Goal: Task Accomplishment & Management: Complete application form

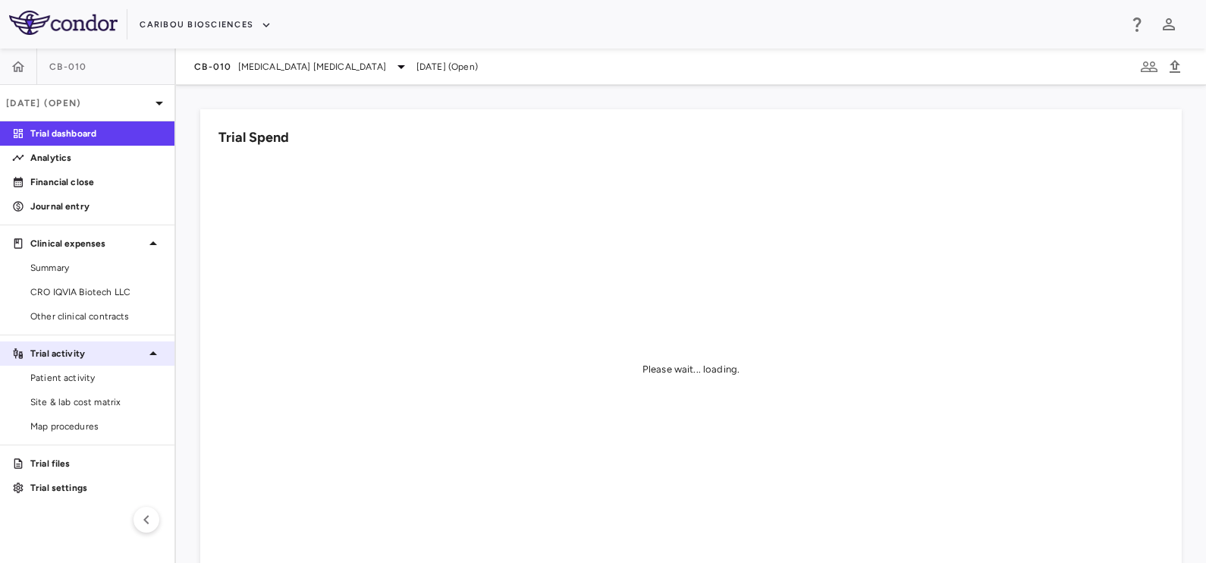
click at [79, 359] on div "Trial activity" at bounding box center [87, 353] width 174 height 27
click at [85, 347] on p "Trial activity" at bounding box center [87, 354] width 114 height 14
click at [75, 372] on span "Patient activity" at bounding box center [96, 378] width 132 height 14
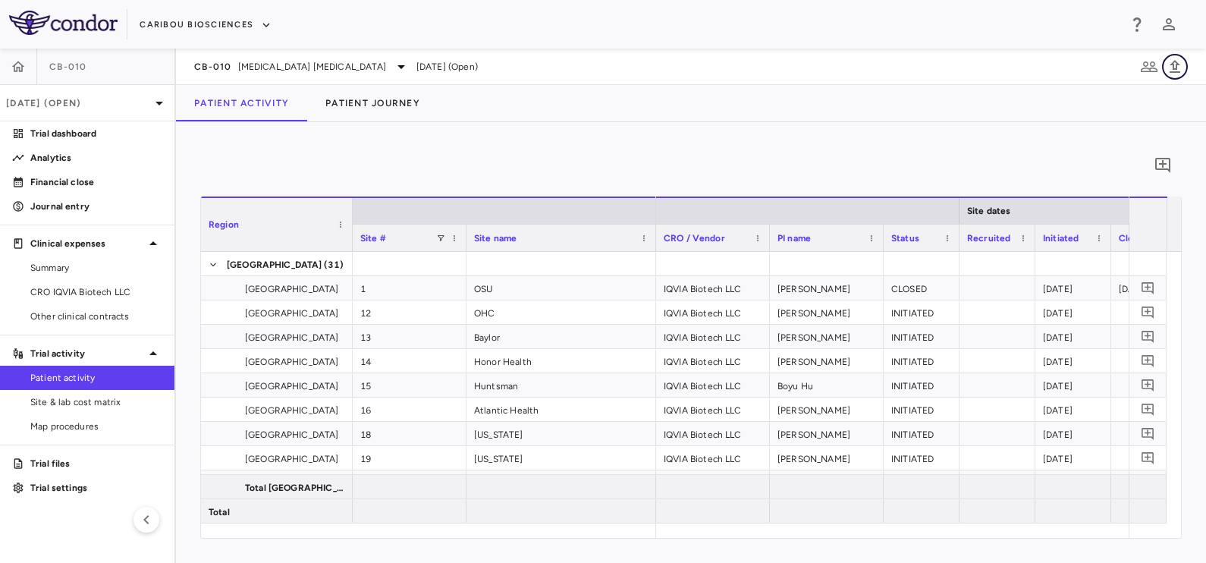
click at [1172, 75] on icon "button" at bounding box center [1175, 67] width 18 height 18
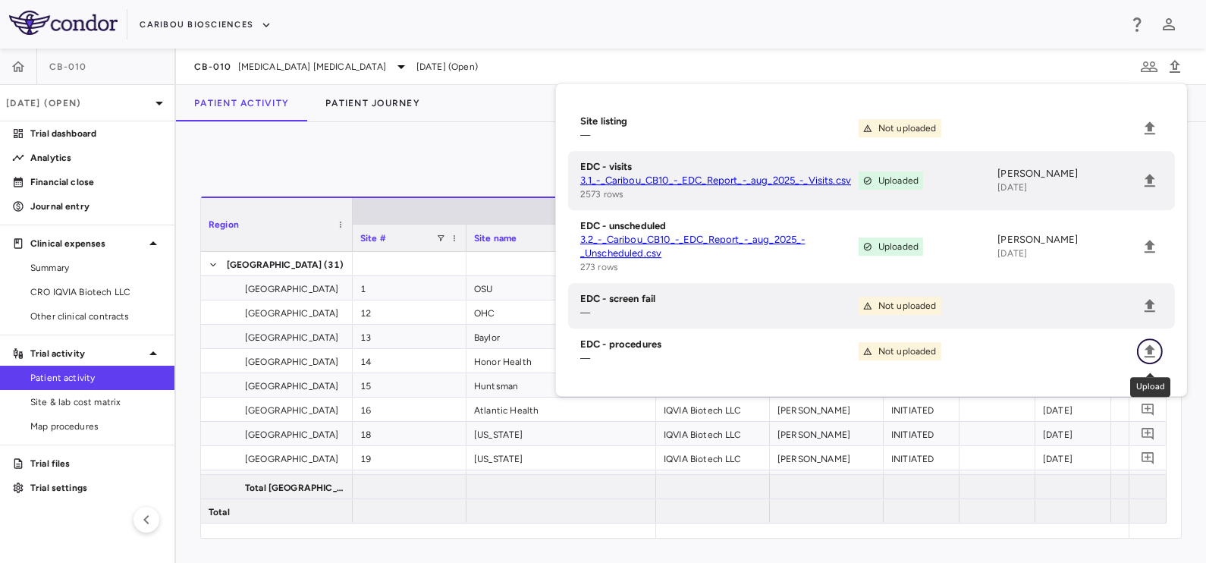
click at [1147, 353] on icon "Upload" at bounding box center [1149, 350] width 11 height 13
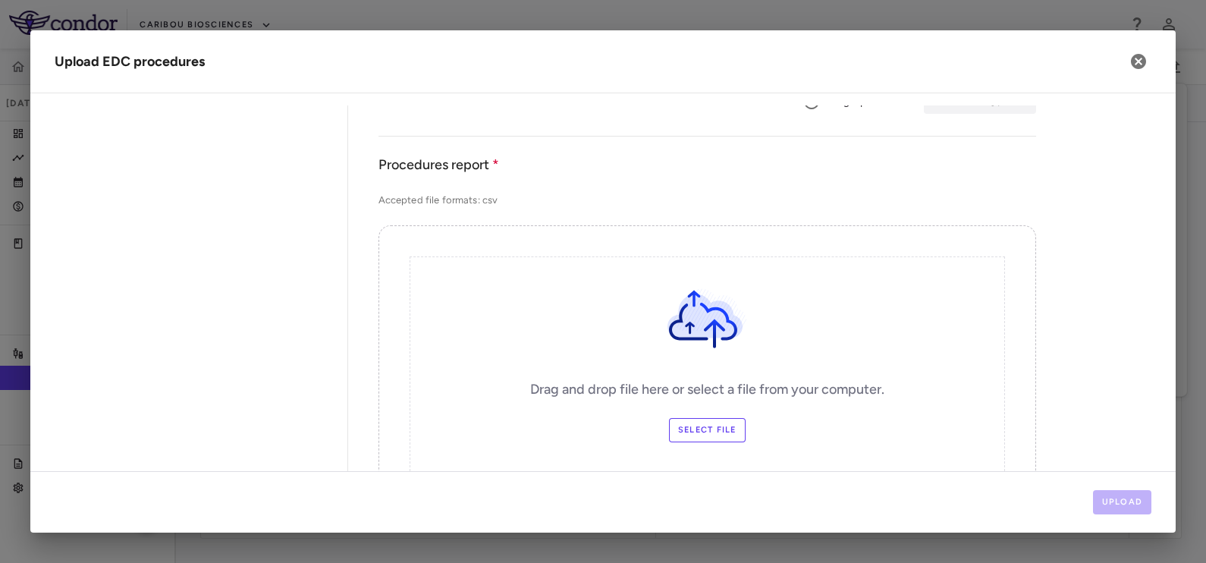
scroll to position [189, 0]
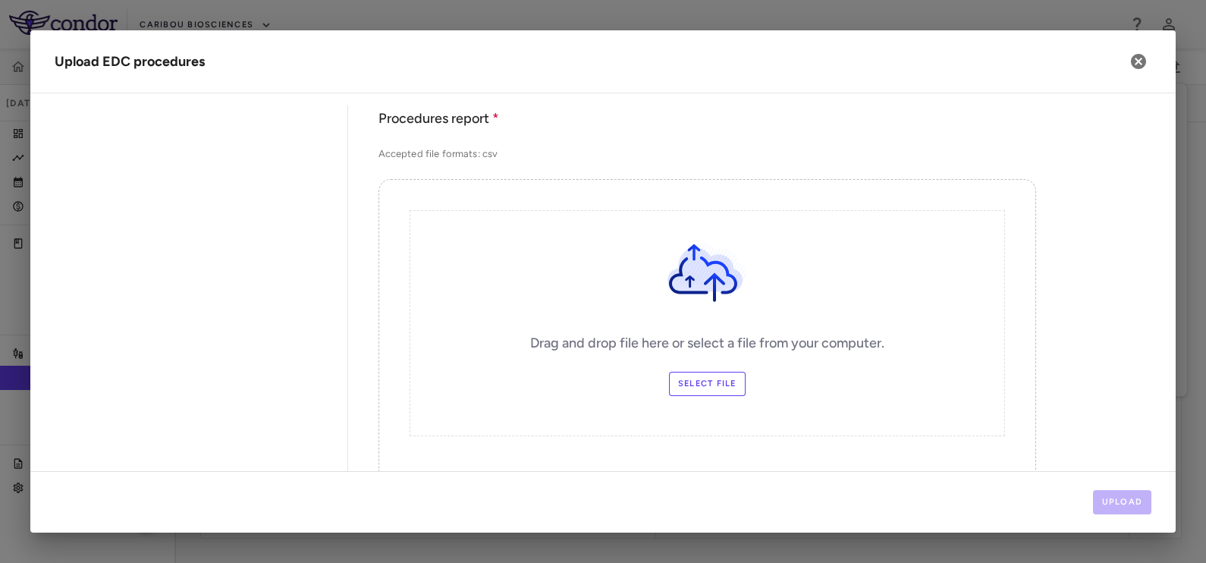
click at [723, 387] on label "Select file" at bounding box center [707, 384] width 77 height 24
click at [0, 0] on input "Select file" at bounding box center [0, 0] width 0 height 0
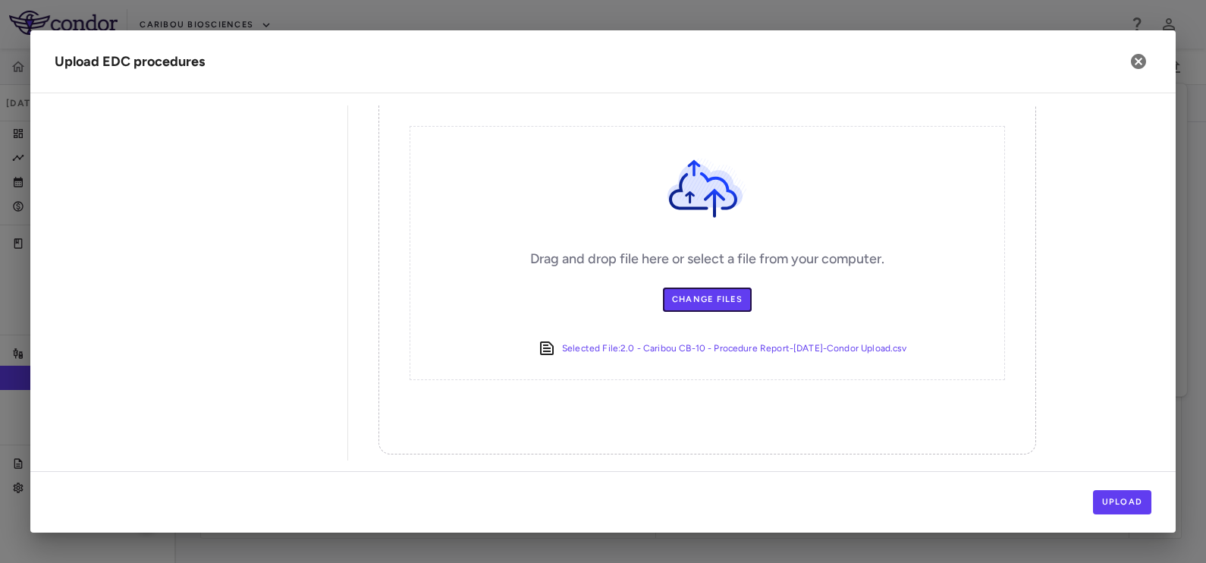
scroll to position [280, 0]
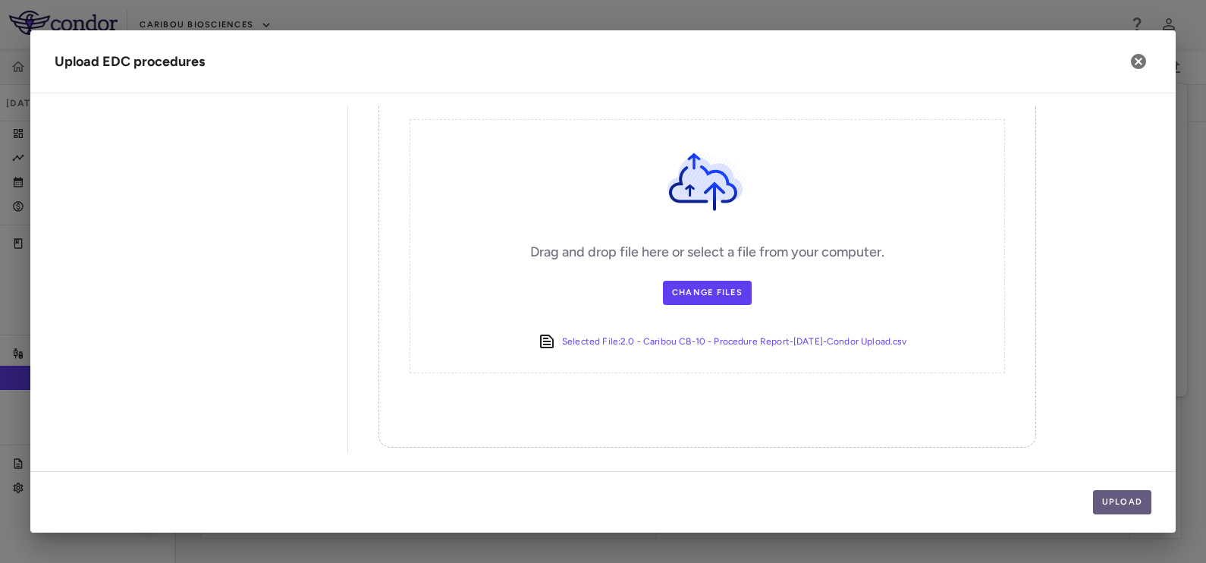
click at [1118, 496] on button "Upload" at bounding box center [1122, 502] width 59 height 24
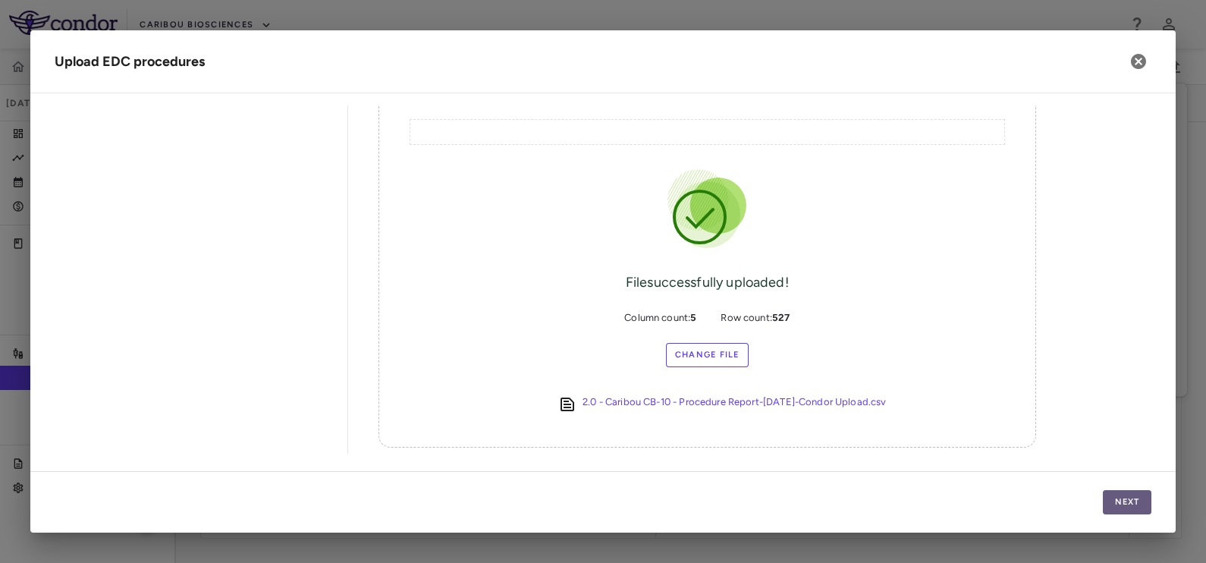
click at [1128, 498] on button "Next" at bounding box center [1127, 502] width 49 height 24
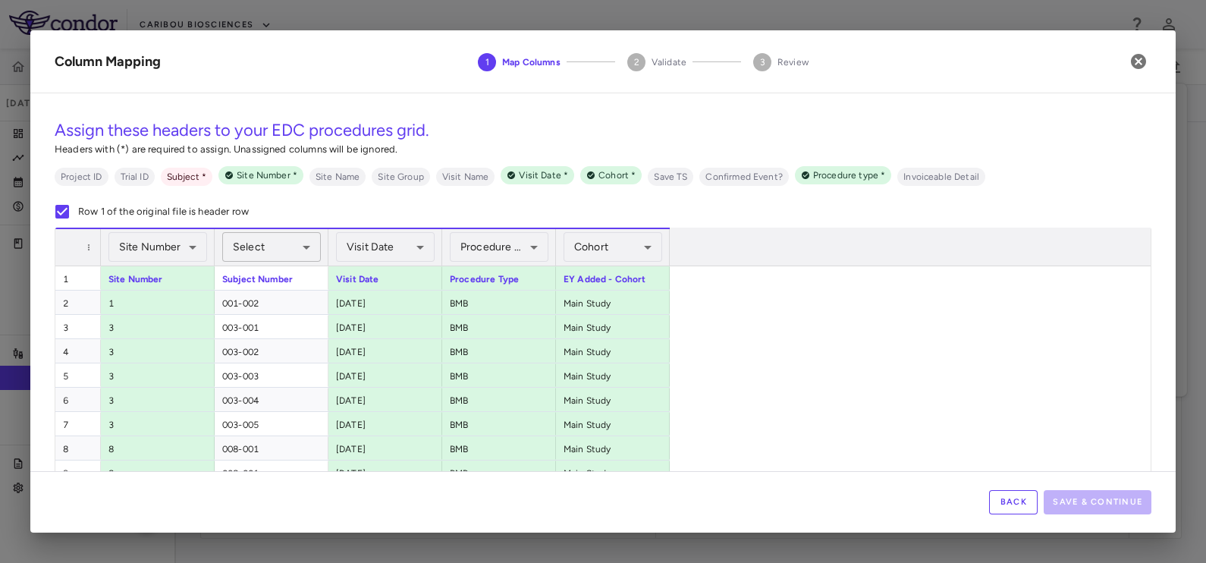
click at [273, 253] on body "Skip to sidebar Skip to main content Caribou Biosciences CB-010 Aug 2025 (Open)…" at bounding box center [603, 281] width 1206 height 563
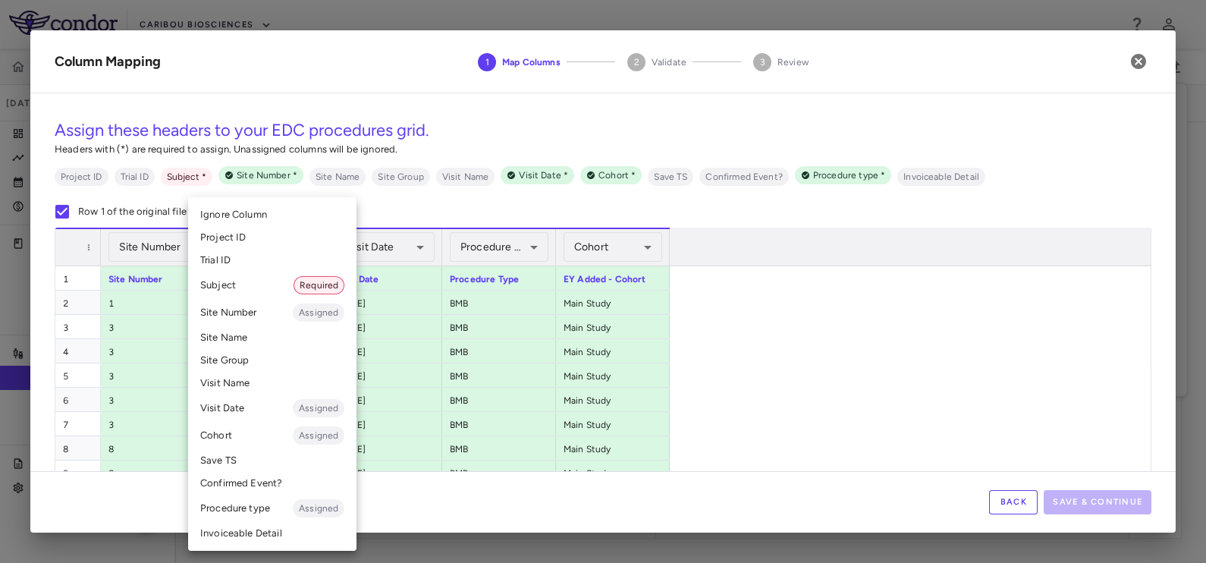
click at [263, 288] on li "Subject Required" at bounding box center [272, 284] width 168 height 27
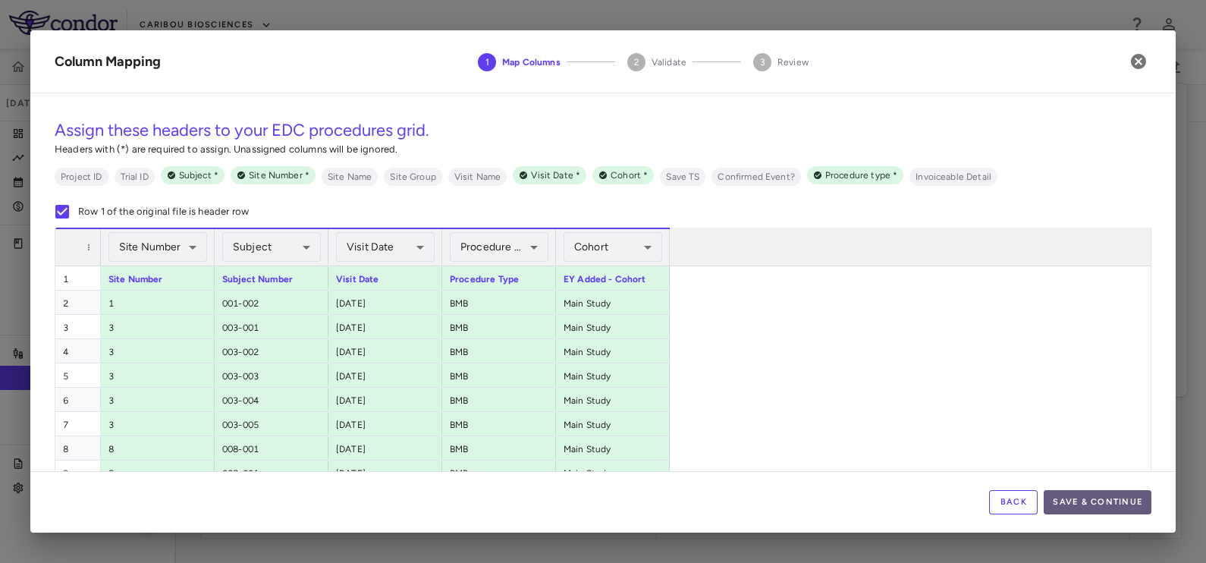
click at [1126, 504] on button "Save & Continue" at bounding box center [1097, 502] width 108 height 24
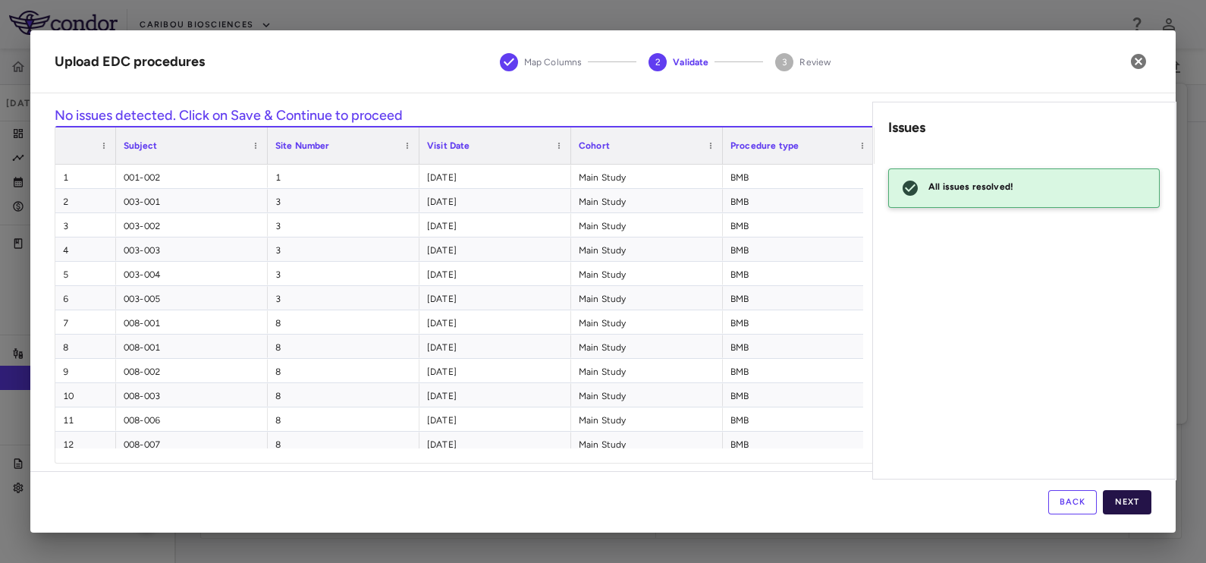
click at [1121, 503] on button "Next" at bounding box center [1127, 502] width 49 height 24
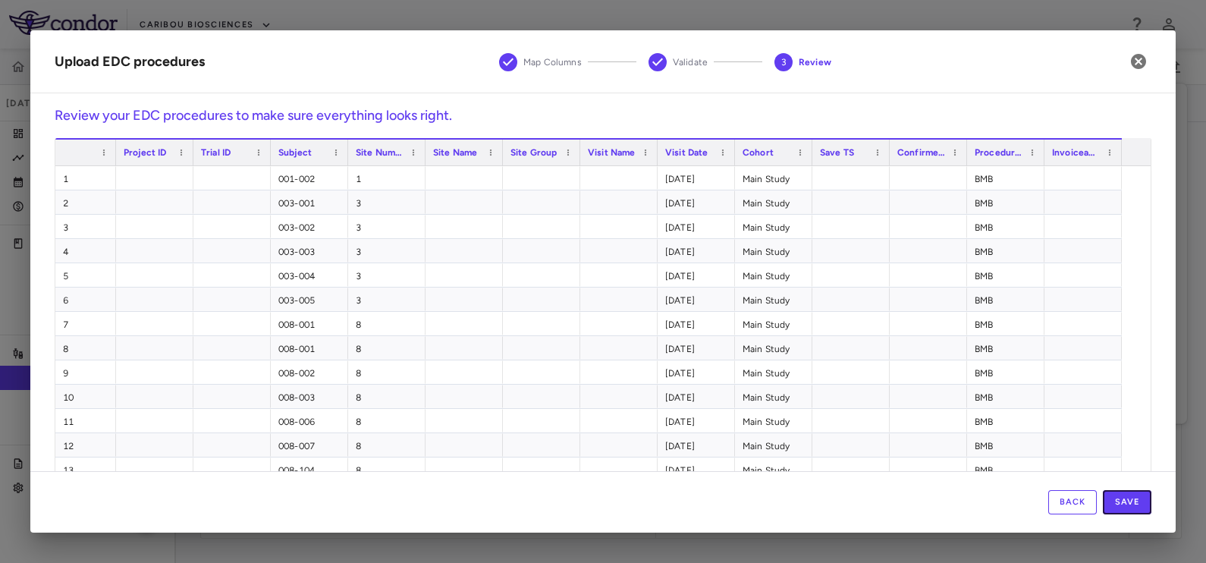
click at [1121, 503] on button "Save" at bounding box center [1127, 502] width 49 height 24
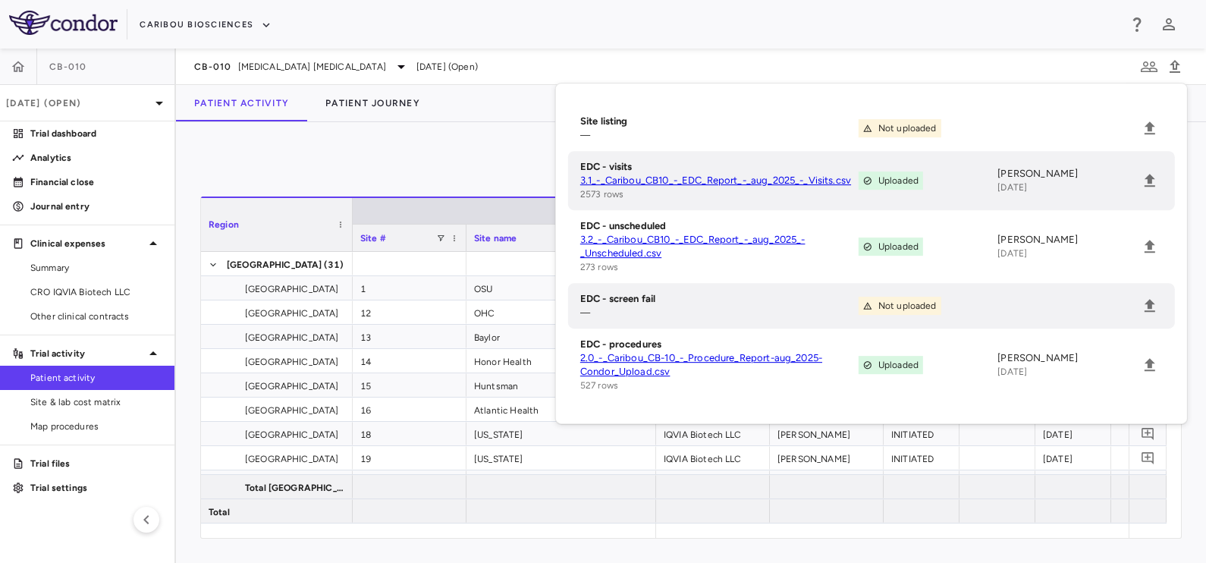
click at [472, 150] on div "0" at bounding box center [690, 165] width 981 height 38
